Goal: Transaction & Acquisition: Purchase product/service

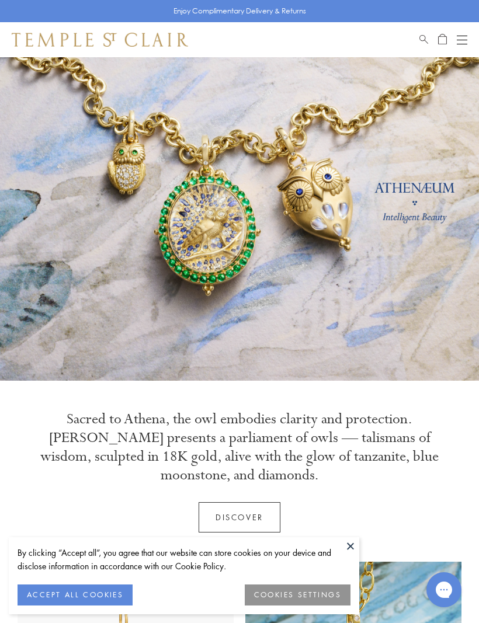
scroll to position [28, 0]
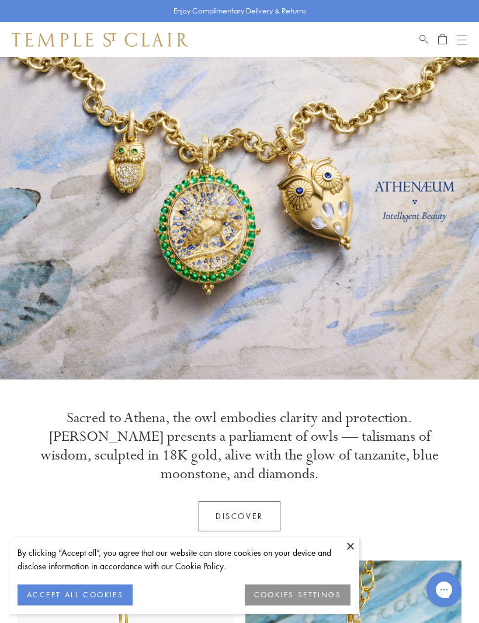
click at [245, 510] on link "Discover" at bounding box center [239, 516] width 82 height 30
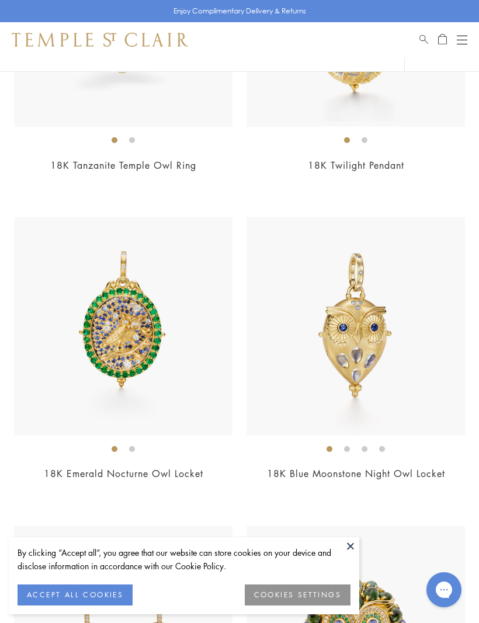
scroll to position [418, 0]
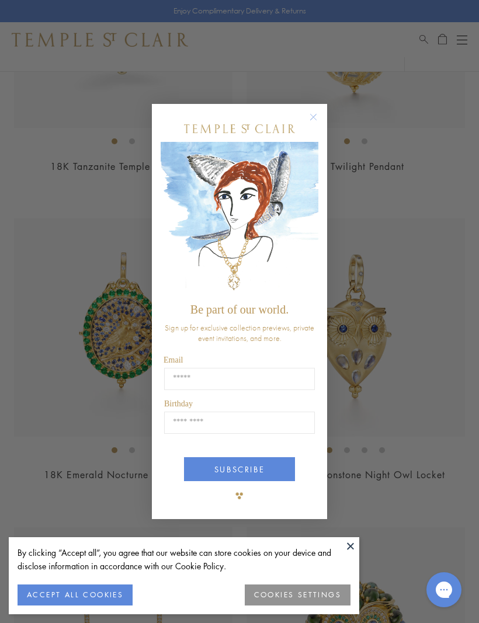
click at [311, 214] on img "POPUP Form" at bounding box center [240, 220] width 158 height 156
click at [311, 124] on circle "Close dialog" at bounding box center [313, 117] width 14 height 14
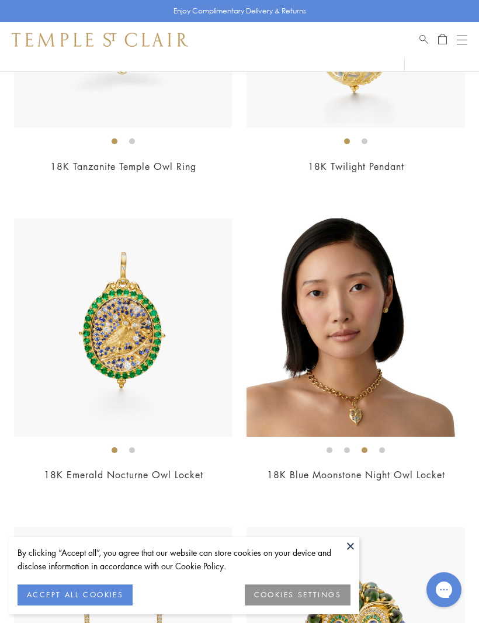
click at [165, 340] on img at bounding box center [123, 327] width 218 height 218
